Goal: Book appointment/travel/reservation

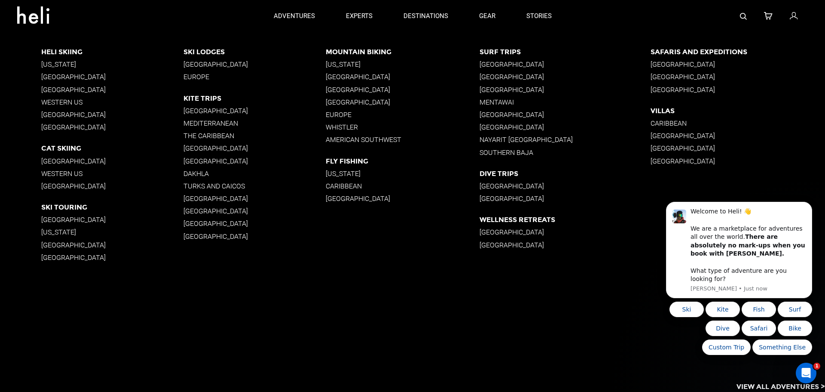
click at [503, 62] on p "[GEOGRAPHIC_DATA]" at bounding box center [565, 64] width 171 height 8
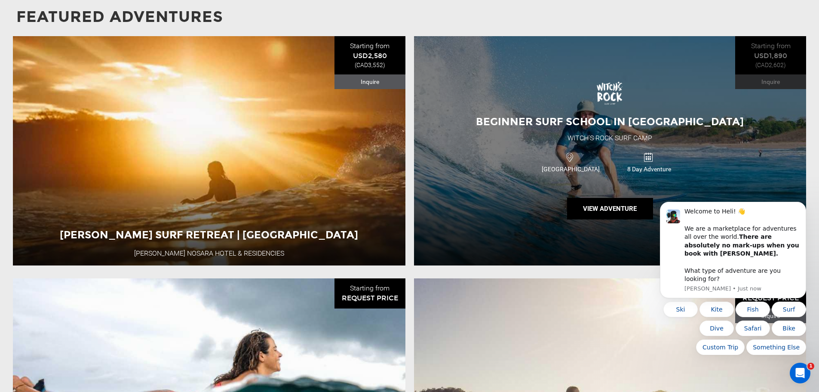
scroll to position [688, 0]
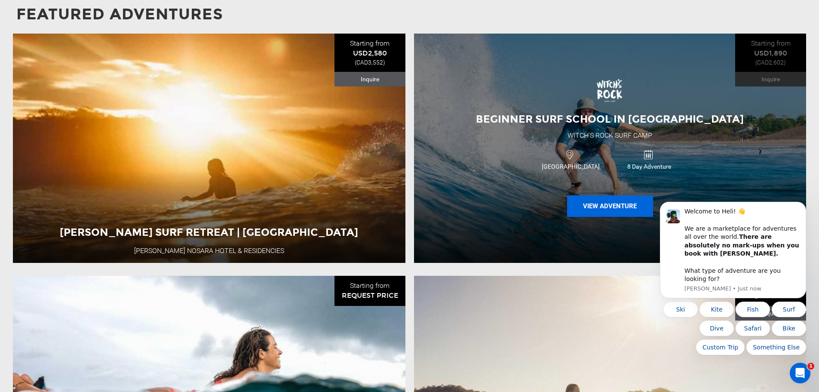
click at [607, 201] on button "View Adventure" at bounding box center [610, 205] width 86 height 21
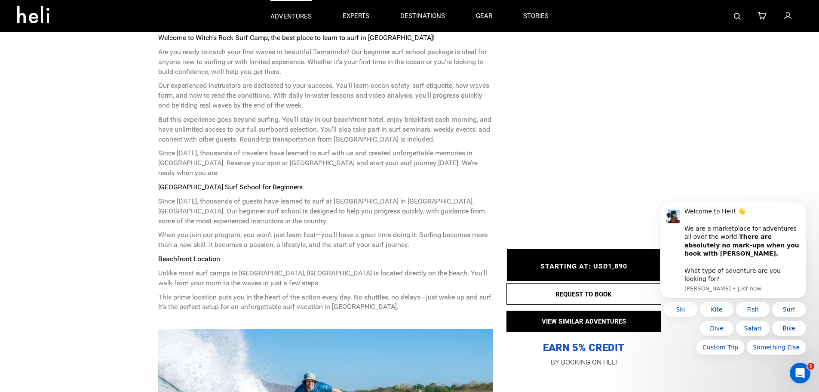
scroll to position [172, 0]
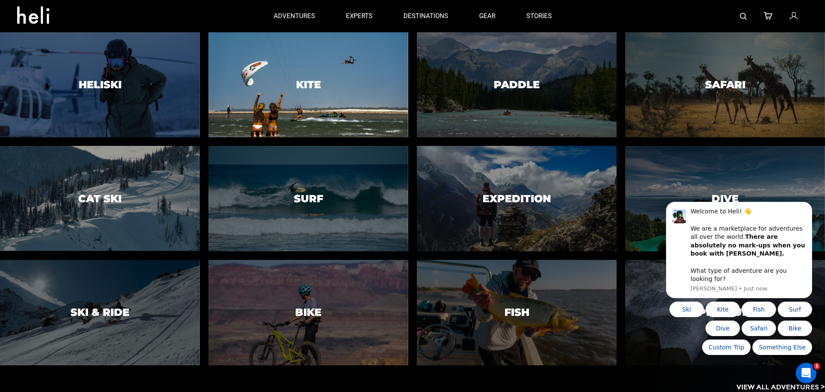
click at [309, 79] on h3 "Kite" at bounding box center [308, 84] width 25 height 11
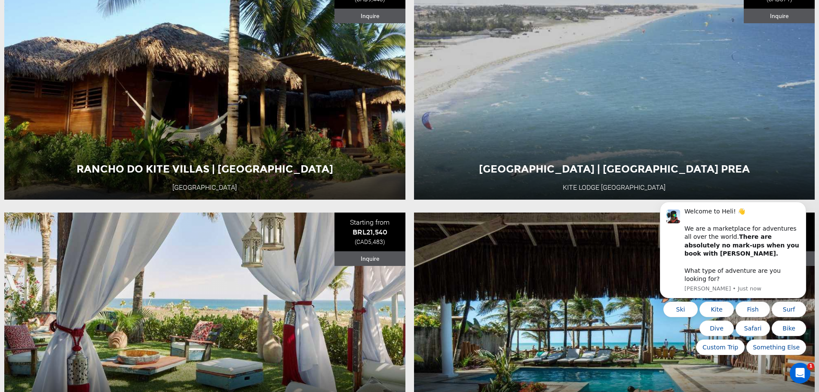
scroll to position [473, 0]
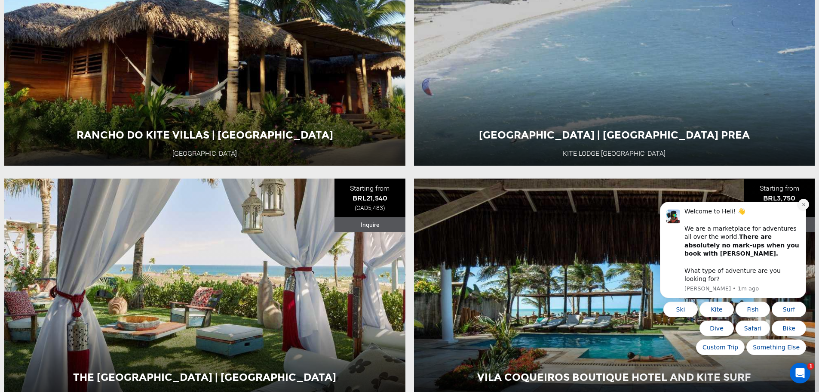
click at [803, 207] on icon "Dismiss notification" at bounding box center [803, 204] width 5 height 5
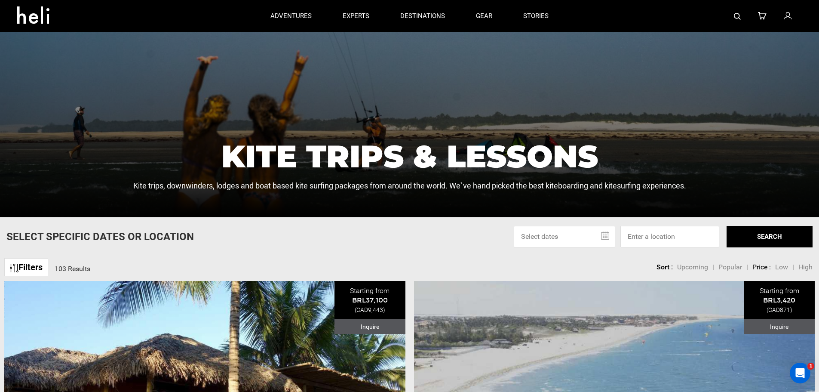
scroll to position [0, 0]
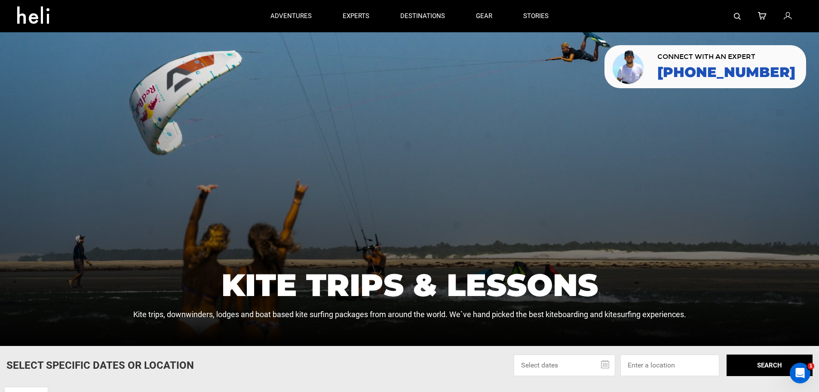
click at [736, 14] on img at bounding box center [737, 16] width 7 height 7
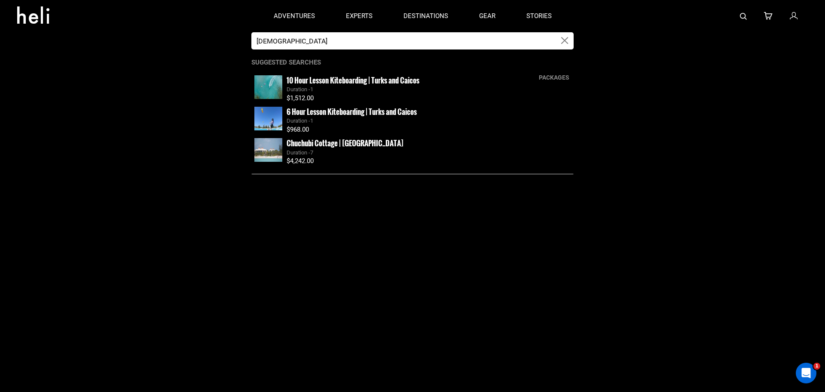
type input "[DEMOGRAPHIC_DATA]"
click at [388, 82] on small "10 Hour Lesson Kiteboarding | Turks and Caicos" at bounding box center [353, 80] width 133 height 11
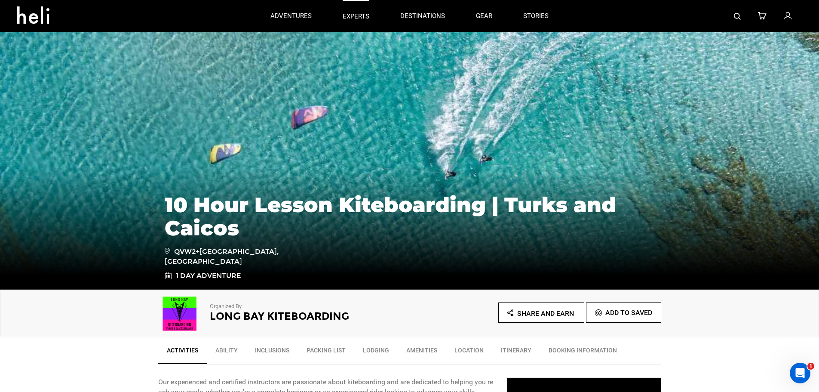
click at [354, 14] on p "experts" at bounding box center [356, 16] width 27 height 9
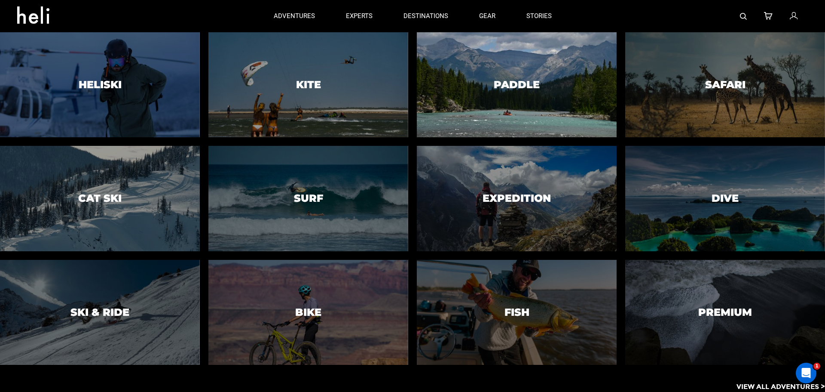
click at [515, 82] on h3 "Paddle" at bounding box center [517, 84] width 46 height 11
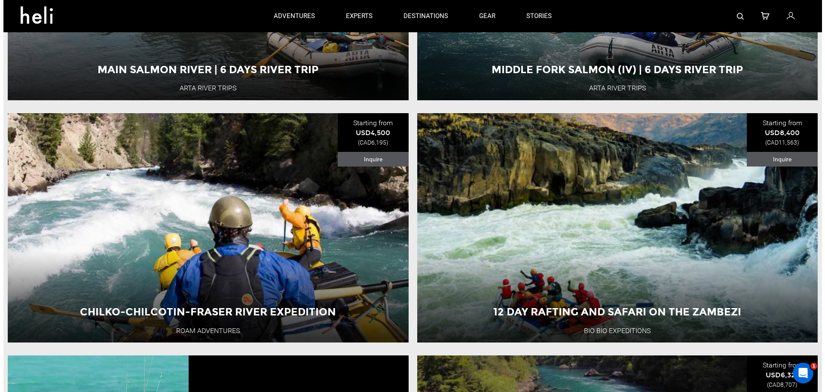
scroll to position [1676, 0]
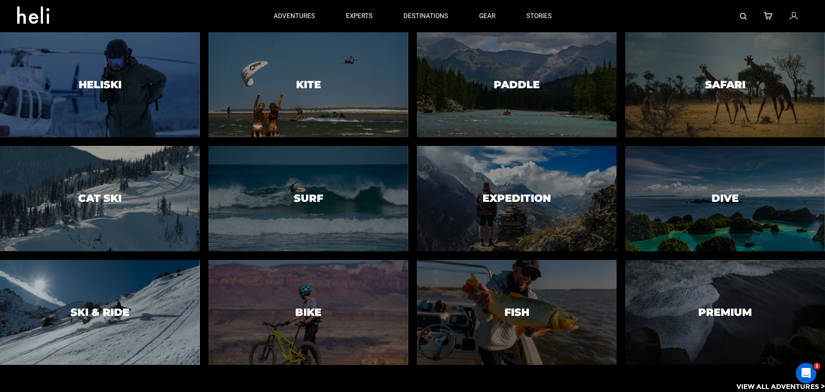
click at [114, 312] on h3 "Ski & Ride" at bounding box center [99, 311] width 59 height 11
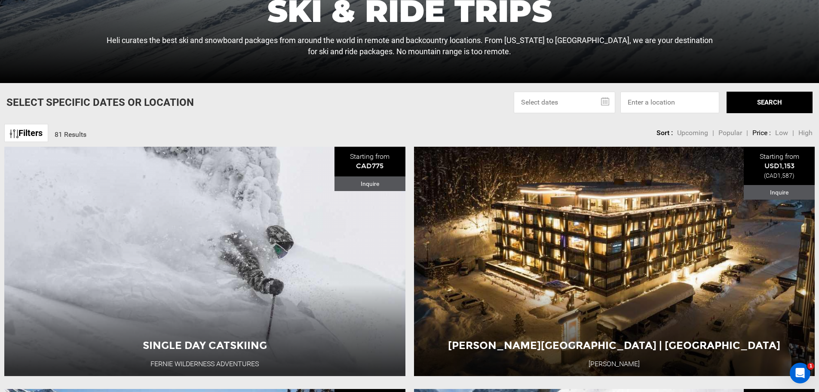
scroll to position [344, 0]
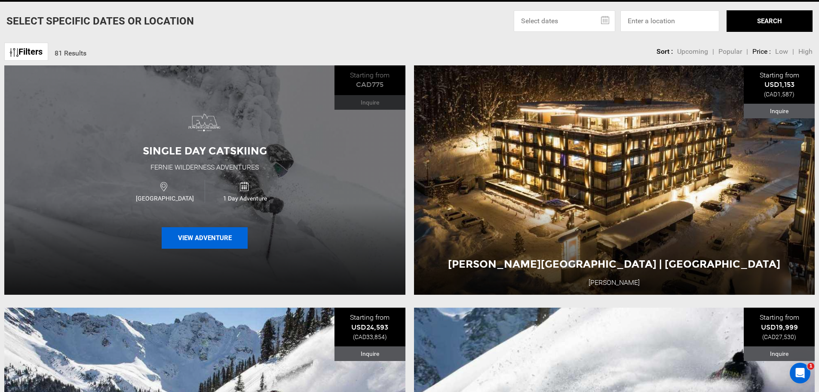
click at [187, 239] on button "View Adventure" at bounding box center [205, 237] width 86 height 21
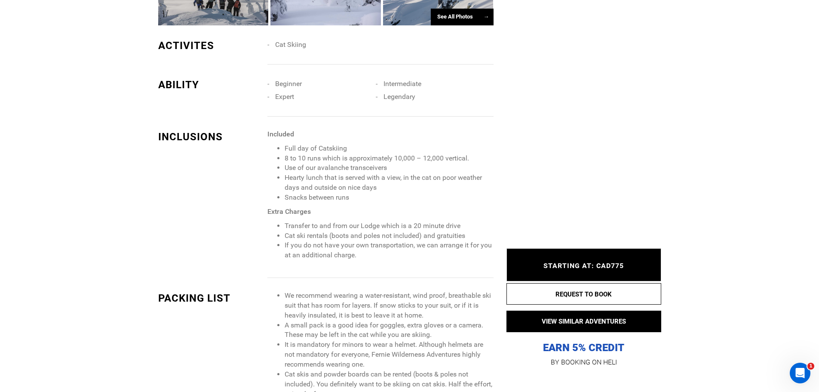
scroll to position [731, 0]
